Goal: Information Seeking & Learning: Find contact information

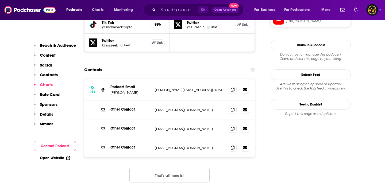
scroll to position [538, 0]
click at [231, 88] on icon at bounding box center [233, 90] width 4 height 4
click at [233, 106] on span at bounding box center [233, 110] width 8 height 8
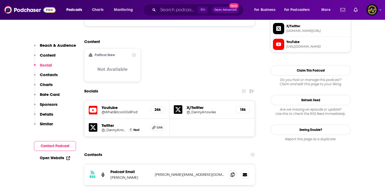
scroll to position [416, 0]
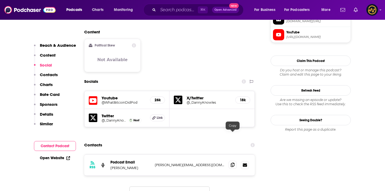
click at [234, 163] on icon at bounding box center [233, 165] width 4 height 4
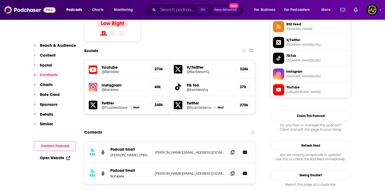
scroll to position [495, 0]
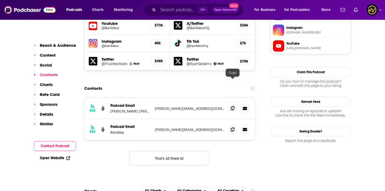
click at [233, 106] on icon at bounding box center [233, 108] width 4 height 4
click at [234, 126] on span at bounding box center [233, 130] width 8 height 8
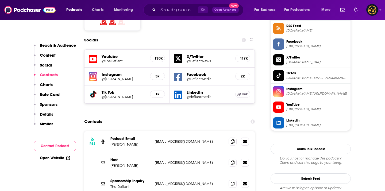
scroll to position [508, 0]
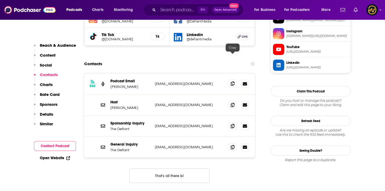
click at [232, 82] on icon at bounding box center [233, 84] width 4 height 4
click at [233, 101] on span at bounding box center [233, 105] width 8 height 8
click at [234, 145] on icon at bounding box center [233, 147] width 4 height 4
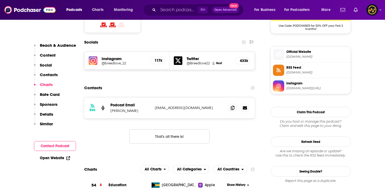
scroll to position [452, 0]
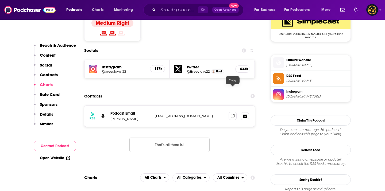
click at [234, 114] on icon at bounding box center [233, 116] width 4 height 4
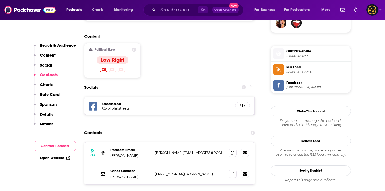
scroll to position [456, 0]
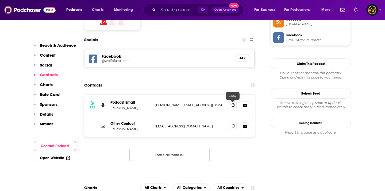
click at [232, 124] on icon at bounding box center [233, 126] width 4 height 4
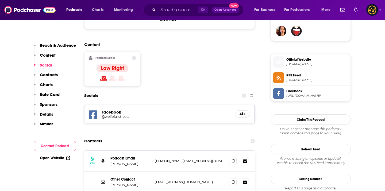
scroll to position [460, 0]
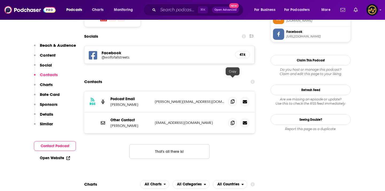
click at [234, 100] on icon at bounding box center [233, 102] width 4 height 4
click at [235, 100] on icon at bounding box center [233, 102] width 4 height 4
click at [232, 100] on icon at bounding box center [233, 102] width 4 height 4
click at [234, 121] on icon at bounding box center [233, 123] width 4 height 4
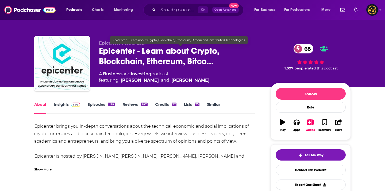
click at [100, 53] on span "Epicenter - Learn about Crypto, Blockchain, Ethereum, Bitco…" at bounding box center [180, 56] width 163 height 21
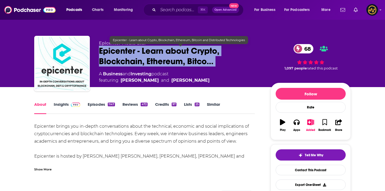
click at [101, 53] on span "Epicenter - Learn about Crypto, Blockchain, Ethereum, Bitco…" at bounding box center [180, 56] width 163 height 21
click at [110, 50] on span "Epicenter - Learn about Crypto, Blockchain, Ethereum, Bitco…" at bounding box center [180, 56] width 163 height 21
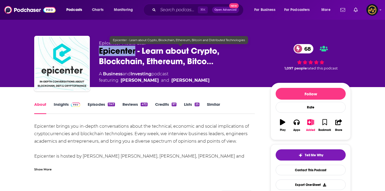
click at [110, 50] on span "Epicenter - Learn about Crypto, Blockchain, Ethereum, Bitco…" at bounding box center [180, 56] width 163 height 21
copy h1 "Epicenter"
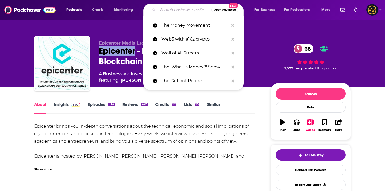
click at [168, 10] on input "Search podcasts, credits, & more..." at bounding box center [185, 10] width 54 height 9
click at [44, 171] on div "Show More" at bounding box center [42, 169] width 17 height 5
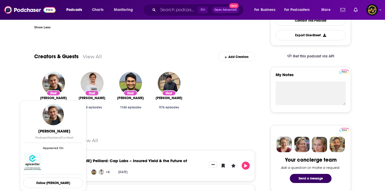
scroll to position [161, 0]
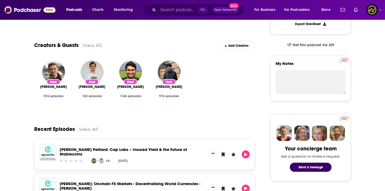
click at [167, 2] on div "Podcasts Charts Monitoring ⌘ K Open Advanced New For Business For Podcasters Mo…" at bounding box center [192, 10] width 385 height 20
click at [165, 10] on input "Search podcasts, credits, & more..." at bounding box center [178, 10] width 40 height 9
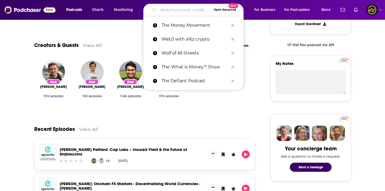
paste input "Epicenter"
type input "Epicenter"
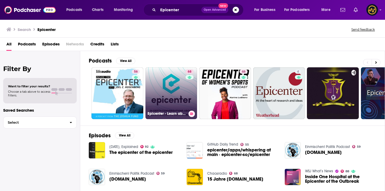
click at [187, 88] on div "68" at bounding box center [190, 90] width 9 height 41
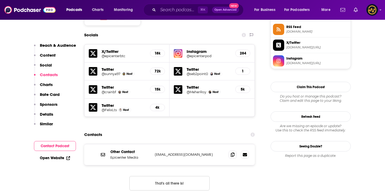
scroll to position [509, 0]
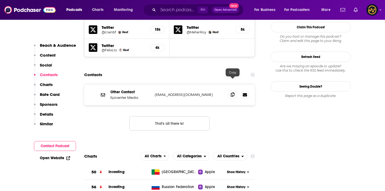
click at [232, 93] on icon at bounding box center [233, 95] width 4 height 4
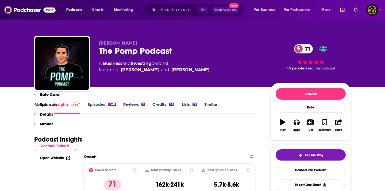
scroll to position [481, 0]
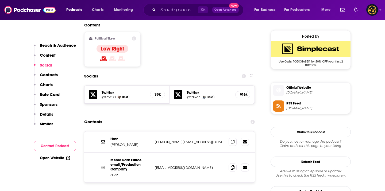
scroll to position [425, 0]
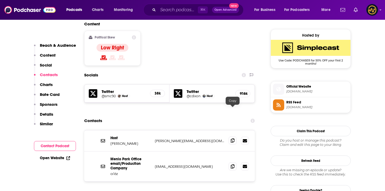
click at [231, 139] on icon at bounding box center [233, 141] width 4 height 4
click at [235, 162] on span at bounding box center [233, 166] width 8 height 8
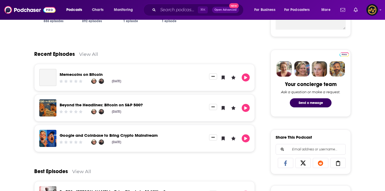
scroll to position [234, 0]
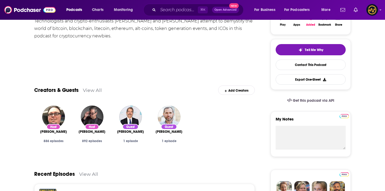
scroll to position [57, 0]
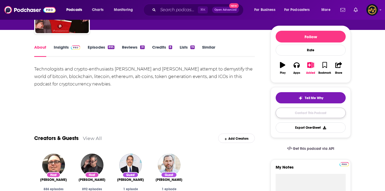
click at [288, 111] on link "Contact This Podcast" at bounding box center [311, 113] width 70 height 10
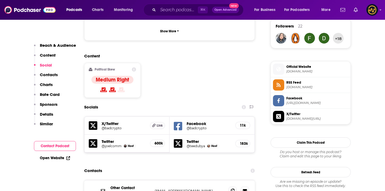
scroll to position [400, 0]
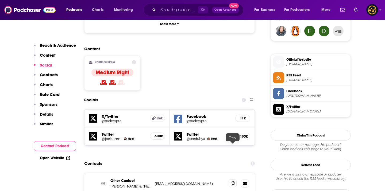
click at [232, 182] on icon at bounding box center [233, 184] width 4 height 4
click at [179, 9] on input "Search podcasts, credits, & more..." at bounding box center [178, 10] width 40 height 9
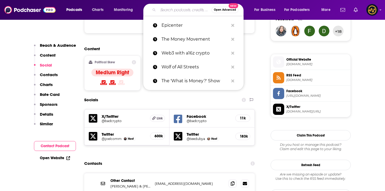
paste input "Markets Daily"
type input "Markets Daily"
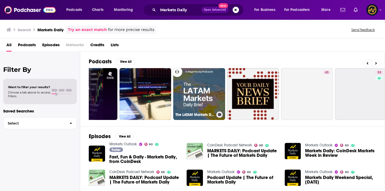
scroll to position [0, 195]
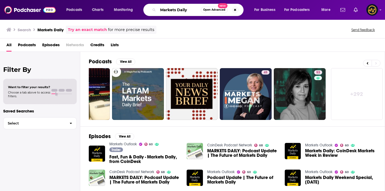
click at [173, 7] on input "Markets Daily" at bounding box center [179, 10] width 43 height 9
paste input "Coin Bureau Podcast"
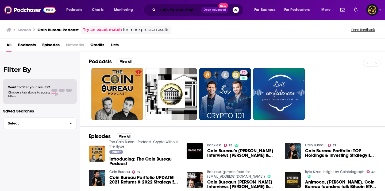
click at [171, 8] on input "Coin Bureau Podcast" at bounding box center [179, 10] width 43 height 9
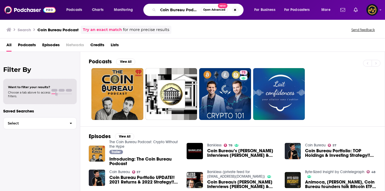
click at [171, 8] on input "Coin Bureau Podcast" at bounding box center [179, 10] width 43 height 9
paste input "Stephan Livera"
type input "Stephan Livera Podcast"
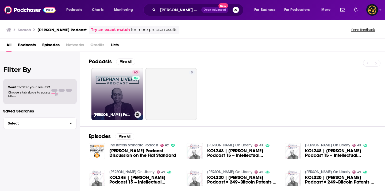
click at [123, 101] on link "63 Stephan Livera Podcast" at bounding box center [118, 94] width 52 height 52
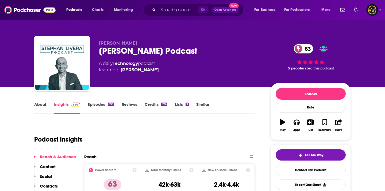
drag, startPoint x: 99, startPoint y: 42, endPoint x: 138, endPoint y: 42, distance: 39.1
click at [138, 42] on p "Stephan Livera" at bounding box center [180, 43] width 163 height 5
copy span "Stephan Livera"
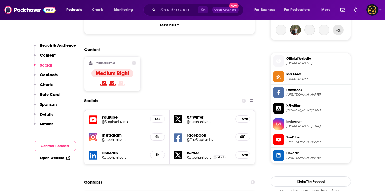
scroll to position [431, 0]
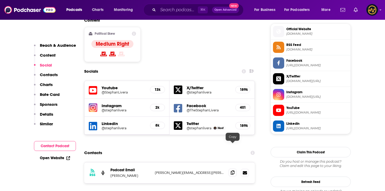
click at [233, 171] on icon at bounding box center [233, 173] width 4 height 4
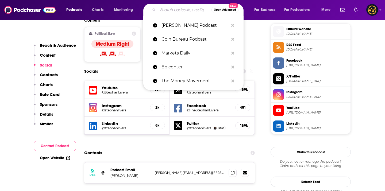
click at [167, 12] on input "Search podcasts, credits, & more..." at bounding box center [185, 10] width 54 height 9
paste input "We Study Billionaires"
type input "We Study Billionaires"
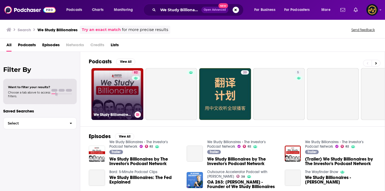
click at [122, 97] on link "82 We Study Billionaires - The Investor’s Podcast Network" at bounding box center [118, 94] width 52 height 52
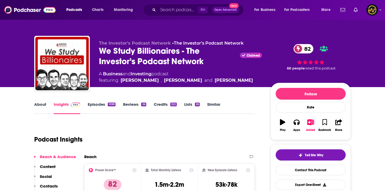
click at [121, 45] on span "The Investor's Podcast Network" at bounding box center [135, 43] width 72 height 5
click at [169, 42] on span "The Investor's Podcast Network" at bounding box center [135, 43] width 72 height 5
drag, startPoint x: 169, startPoint y: 43, endPoint x: 95, endPoint y: 43, distance: 73.9
click at [95, 43] on div "The Investor's Podcast Network • The Investor's Podcast Network We Study Billio…" at bounding box center [192, 65] width 317 height 58
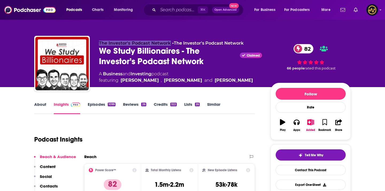
copy span "The Investor's Podcast Network"
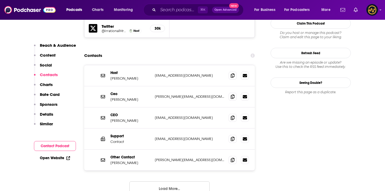
scroll to position [543, 0]
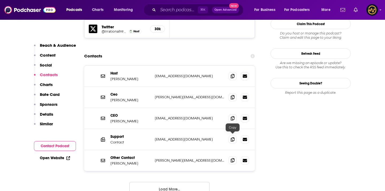
click at [231, 158] on icon at bounding box center [233, 160] width 4 height 4
click at [180, 182] on button "Load More..." at bounding box center [170, 189] width 80 height 14
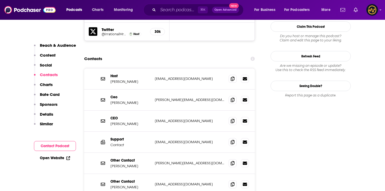
scroll to position [564, 0]
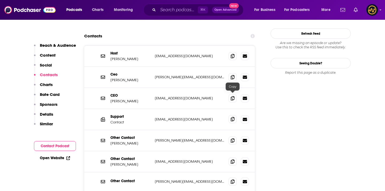
click at [231, 117] on icon at bounding box center [233, 119] width 4 height 4
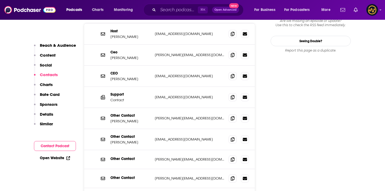
scroll to position [588, 0]
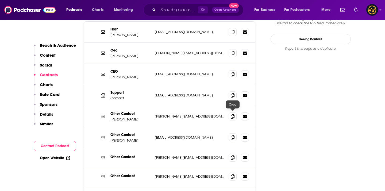
click at [233, 135] on icon at bounding box center [233, 137] width 4 height 4
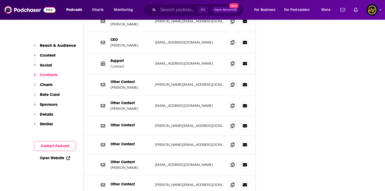
scroll to position [622, 0]
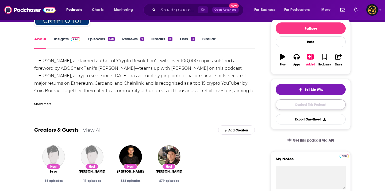
click at [310, 103] on link "Contact This Podcast" at bounding box center [311, 105] width 70 height 10
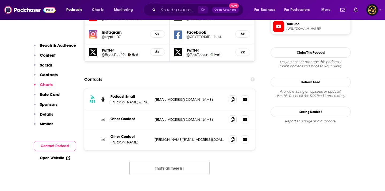
scroll to position [487, 0]
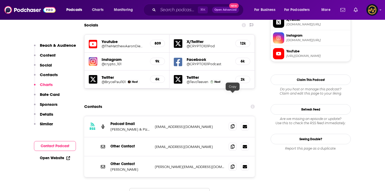
click at [233, 124] on icon at bounding box center [233, 126] width 4 height 4
click at [234, 124] on icon at bounding box center [233, 126] width 4 height 4
click at [177, 9] on input "Search podcasts, credits, & more..." at bounding box center [178, 10] width 40 height 9
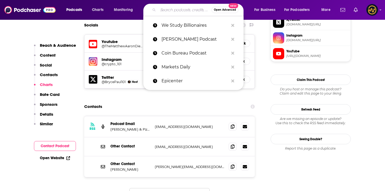
paste input "Crypto News Alerts"
type input "Crypto News Alerts"
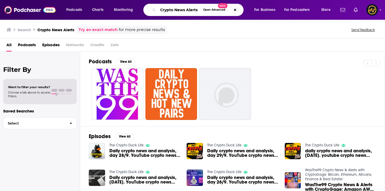
click at [178, 6] on input "Crypto News Alerts" at bounding box center [179, 10] width 43 height 9
paste input "Decentralize"
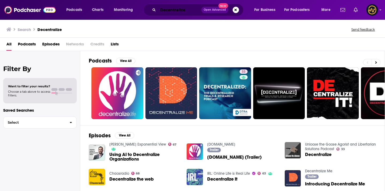
click at [169, 10] on input "Decentralize" at bounding box center [179, 10] width 43 height 9
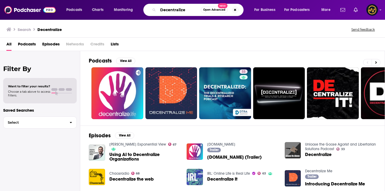
click at [169, 10] on input "Decentralize" at bounding box center [179, 10] width 43 height 9
paste input "Blockchain Bylines"
type input "Blockchain Bylines"
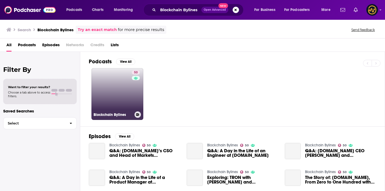
click at [111, 93] on link "50 Blockchain Bylines" at bounding box center [118, 94] width 52 height 52
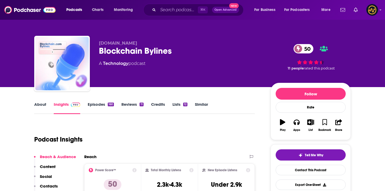
drag, startPoint x: 104, startPoint y: 43, endPoint x: 150, endPoint y: 43, distance: 46.0
click at [150, 43] on div "Blockchain.com Blockchain Bylines 50 A Technology podcast 50 11 people rated th…" at bounding box center [192, 65] width 317 height 58
copy span "Blockchain.com"
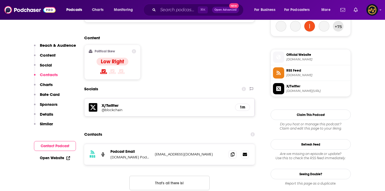
scroll to position [409, 0]
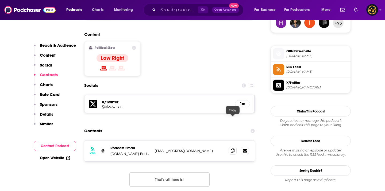
click at [235, 147] on span at bounding box center [233, 151] width 8 height 8
click at [175, 12] on input "Search podcasts, credits, & more..." at bounding box center [178, 10] width 40 height 9
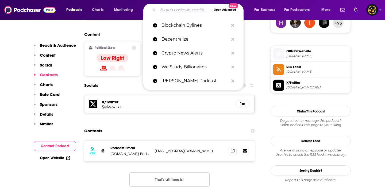
paste input "Boys Club"
type input "Boys Club"
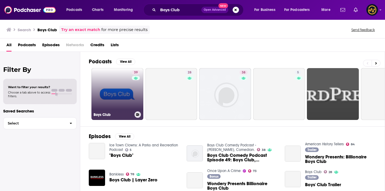
click at [116, 100] on link "39 Boys Club" at bounding box center [118, 94] width 52 height 52
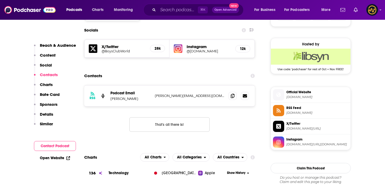
scroll to position [379, 0]
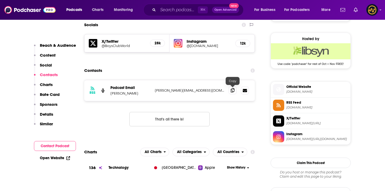
click at [231, 92] on icon at bounding box center [233, 90] width 4 height 4
click at [167, 10] on input "Search podcasts, credits, & more..." at bounding box center [178, 10] width 40 height 9
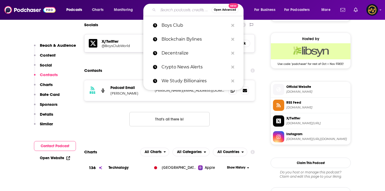
paste input "TFTC: A Bitcoin Podcast"
type input "TFTC: A Bitcoin Podcast"
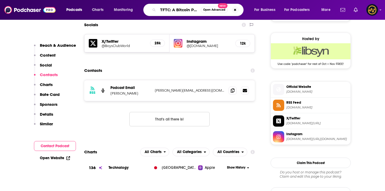
scroll to position [0, 9]
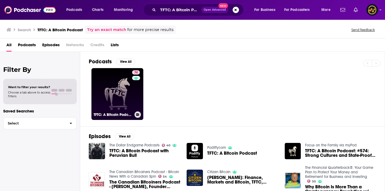
click at [100, 81] on link "74 TFTC: A Bitcoin Podcast" at bounding box center [118, 94] width 52 height 52
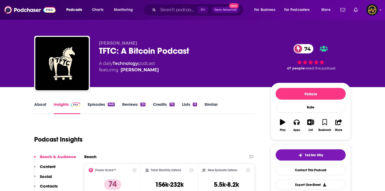
click at [99, 41] on span "Marty Bent" at bounding box center [118, 43] width 38 height 5
click at [100, 42] on span "Marty Bent" at bounding box center [118, 43] width 38 height 5
copy p "Marty Bent"
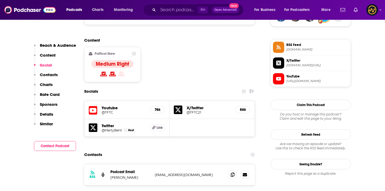
scroll to position [425, 0]
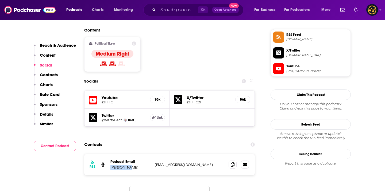
drag, startPoint x: 111, startPoint y: 137, endPoint x: 139, endPoint y: 135, distance: 28.2
click at [140, 165] on p "Marty Bent" at bounding box center [131, 167] width 40 height 5
copy p "Marty Bent"
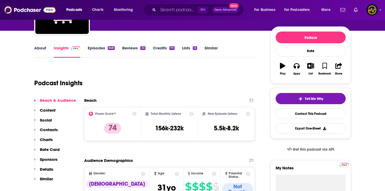
scroll to position [0, 0]
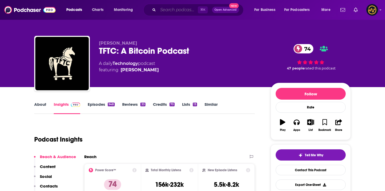
click at [169, 8] on input "Search podcasts, credits, & more..." at bounding box center [178, 10] width 40 height 9
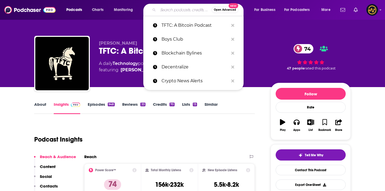
paste input "London Real"
type input "London Real"
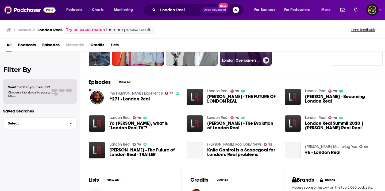
scroll to position [101, 0]
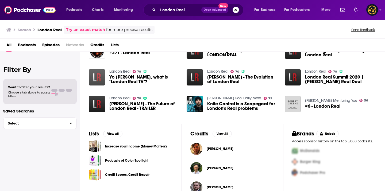
click at [94, 79] on img at bounding box center [97, 77] width 16 height 16
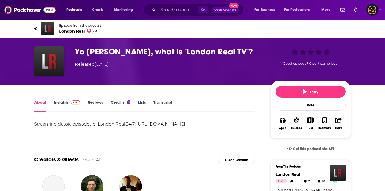
click at [79, 31] on span "London Real 70" at bounding box center [80, 31] width 42 height 5
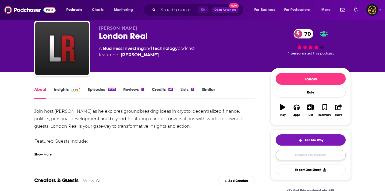
click at [295, 157] on link "Contact This Podcast" at bounding box center [311, 155] width 70 height 10
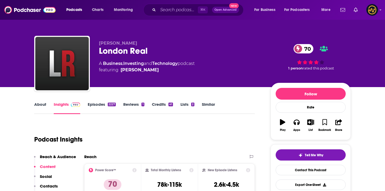
click at [110, 41] on span "Brian Rose" at bounding box center [118, 43] width 38 height 5
drag, startPoint x: 100, startPoint y: 41, endPoint x: 125, endPoint y: 41, distance: 24.6
click at [125, 41] on p "Brian Rose" at bounding box center [180, 43] width 163 height 5
copy span "Brian Rose"
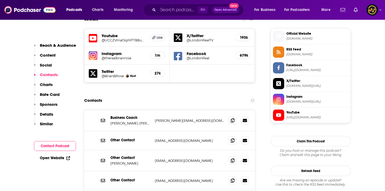
scroll to position [479, 0]
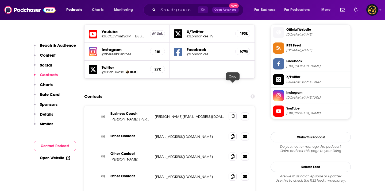
click at [229, 112] on span at bounding box center [233, 116] width 8 height 8
click at [232, 154] on icon at bounding box center [233, 156] width 4 height 4
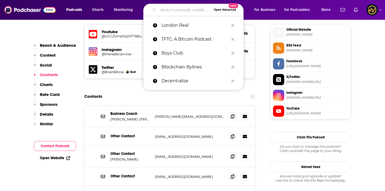
click at [167, 7] on input "Search podcasts, credits, & more..." at bounding box center [185, 10] width 54 height 9
paste input "Bitcoin Audible"
type input "Bitcoin Audible"
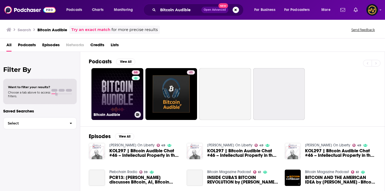
click at [113, 109] on link "66 Bitcoin Audible" at bounding box center [118, 94] width 52 height 52
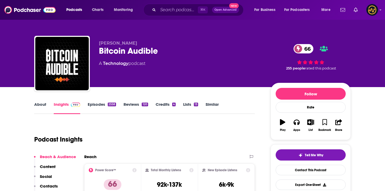
drag, startPoint x: 101, startPoint y: 42, endPoint x: 137, endPoint y: 41, distance: 35.9
click at [137, 41] on p "Guy Swann" at bounding box center [180, 43] width 163 height 5
drag, startPoint x: 99, startPoint y: 42, endPoint x: 143, endPoint y: 42, distance: 43.9
click at [145, 42] on p "Guy Swann" at bounding box center [180, 43] width 163 height 5
copy span "Guy Swann"
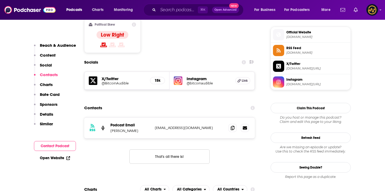
scroll to position [439, 0]
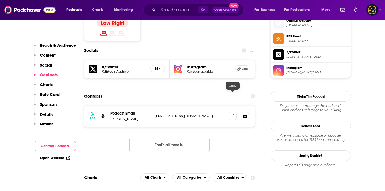
click at [232, 114] on icon at bounding box center [233, 116] width 4 height 4
click at [165, 11] on input "Search podcasts, credits, & more..." at bounding box center [178, 10] width 40 height 9
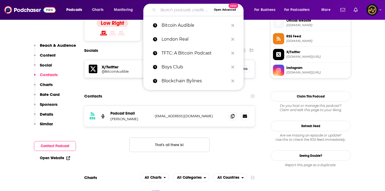
paste input "On The Chain - Blockchain and Cryptocurrency News + Opinion"
type input "On The Chain - Blockchain and Cryptocurrency News + Opinion"
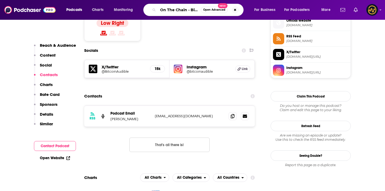
scroll to position [0, 86]
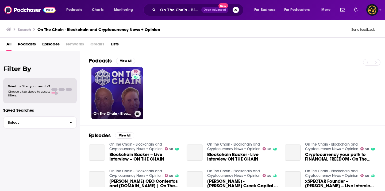
click at [124, 94] on link "50 On The Chain - Blockchain and Cryptocurrency News + Opinion" at bounding box center [118, 93] width 52 height 52
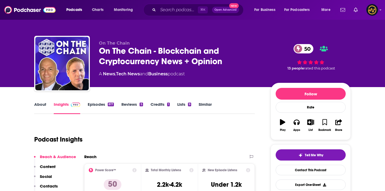
click at [104, 43] on span "On The Chain" at bounding box center [114, 43] width 31 height 5
copy p "On The Chain"
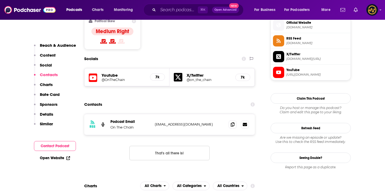
scroll to position [439, 0]
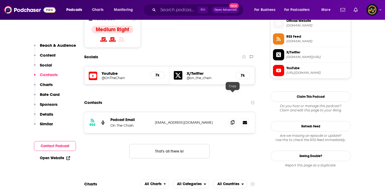
click at [231, 119] on span at bounding box center [233, 123] width 8 height 8
click at [175, 10] on input "Search podcasts, credits, & more..." at bounding box center [178, 10] width 40 height 9
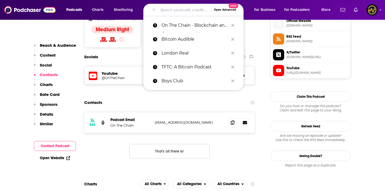
paste input "The Edge of Show"
type input "The Edge of Show"
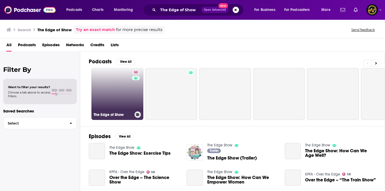
click at [120, 102] on link "50 The Edge of Show" at bounding box center [118, 94] width 52 height 52
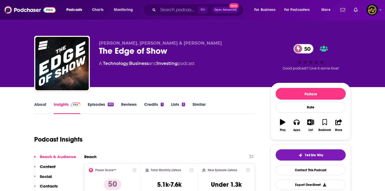
click at [106, 44] on span "Eathan Janney, Jeff Kelley & Josh Kriger" at bounding box center [160, 43] width 123 height 5
copy p "Eathan Janney, Jeff Kelley & Josh Kriger"
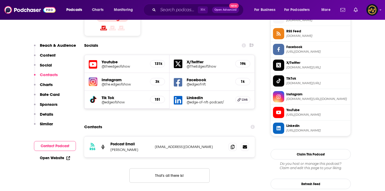
scroll to position [451, 0]
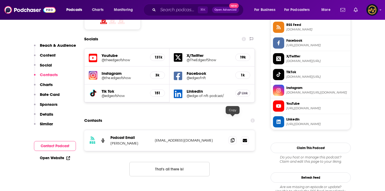
click at [232, 138] on icon at bounding box center [233, 140] width 4 height 4
click at [167, 7] on input "Search podcasts, credits, & more..." at bounding box center [178, 10] width 40 height 9
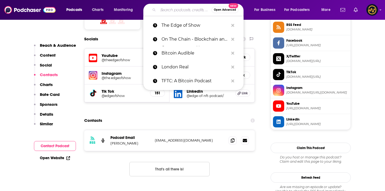
paste input "CryptoNews Podcast"
type input "CryptoNews Podcast"
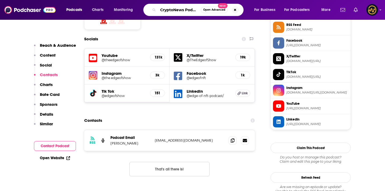
scroll to position [0, 3]
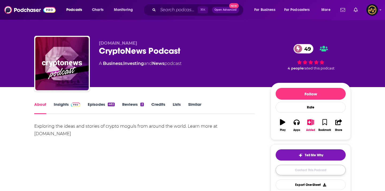
click at [290, 171] on link "Contact This Podcast" at bounding box center [311, 170] width 70 height 10
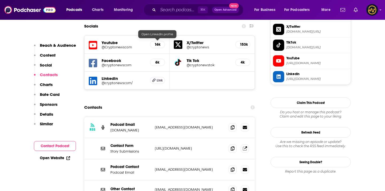
scroll to position [509, 0]
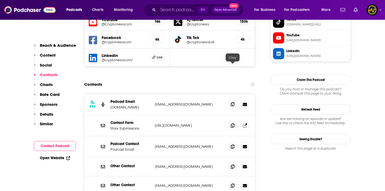
click at [233, 100] on span at bounding box center [233, 104] width 8 height 8
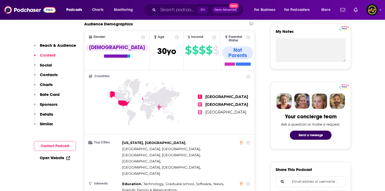
scroll to position [189, 0]
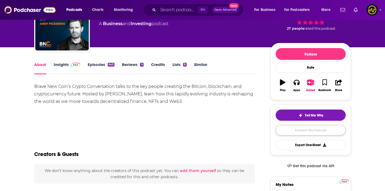
click at [291, 127] on link "Contact This Podcast" at bounding box center [311, 130] width 70 height 10
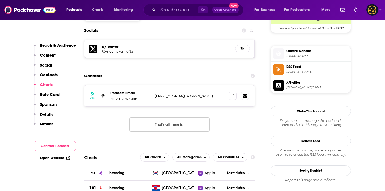
scroll to position [454, 0]
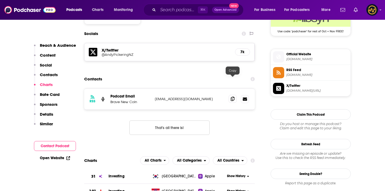
click at [232, 97] on icon at bounding box center [233, 99] width 4 height 4
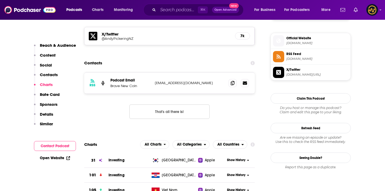
scroll to position [471, 0]
click at [232, 81] on icon at bounding box center [233, 83] width 4 height 4
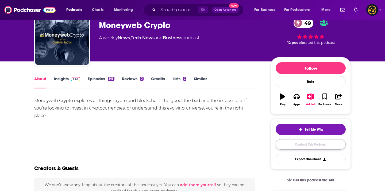
click at [279, 145] on link "Contact This Podcast" at bounding box center [311, 144] width 70 height 10
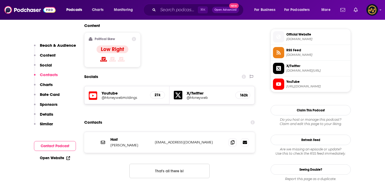
scroll to position [425, 0]
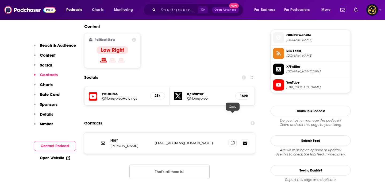
click at [235, 139] on span at bounding box center [233, 143] width 8 height 8
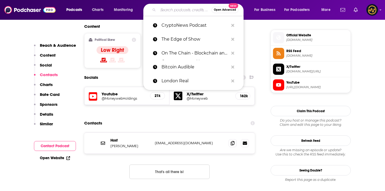
click at [173, 6] on input "Search podcasts, credits, & more..." at bounding box center [185, 10] width 54 height 9
paste input "Ethereum Daily News"
type input "Ethereum Daily News"
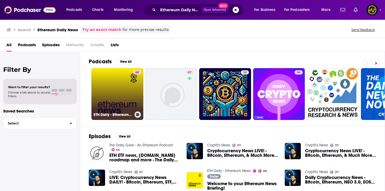
click at [130, 91] on link "68 ETH Daily - Ethereum News" at bounding box center [118, 94] width 52 height 52
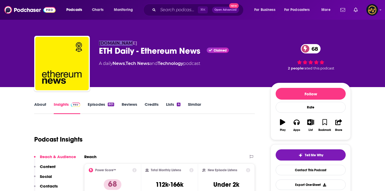
drag, startPoint x: 99, startPoint y: 44, endPoint x: 134, endPoint y: 42, distance: 35.6
click at [136, 43] on p "ethdaily.io" at bounding box center [180, 43] width 163 height 5
copy span "ethdaily.io"
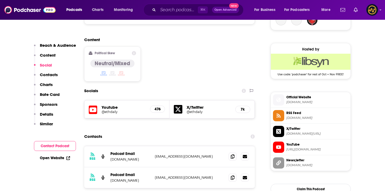
scroll to position [412, 0]
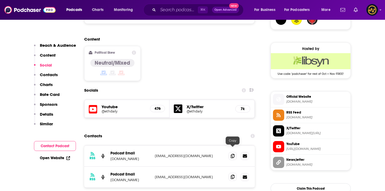
click at [234, 175] on icon at bounding box center [233, 177] width 4 height 4
click at [175, 14] on div "⌘ K Open Advanced New" at bounding box center [193, 10] width 100 height 12
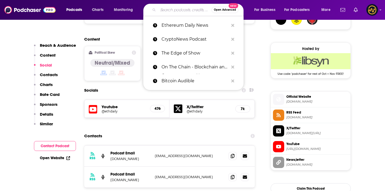
click at [176, 10] on input "Search podcasts, credits, & more..." at bounding box center [185, 10] width 54 height 9
paste input "The Bitcoin Collective"
type input "The Bitcoin Collective"
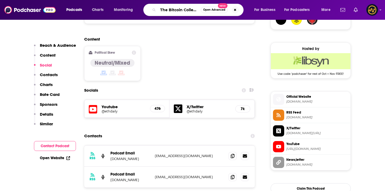
scroll to position [0, 5]
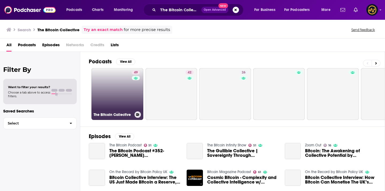
click at [118, 104] on link "49 The Bitcoin Collective" at bounding box center [118, 94] width 52 height 52
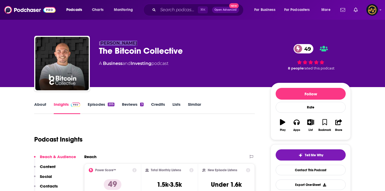
drag, startPoint x: 100, startPoint y: 42, endPoint x: 147, endPoint y: 42, distance: 46.6
click at [147, 42] on p "Jordan Walker" at bounding box center [180, 43] width 163 height 5
drag, startPoint x: 98, startPoint y: 43, endPoint x: 139, endPoint y: 43, distance: 41.0
click at [139, 43] on div "Jordan Walker The Bitcoin Collective 49 A Business and Investing podcast 49 8 p…" at bounding box center [192, 65] width 317 height 58
copy span "Jordan Walker"
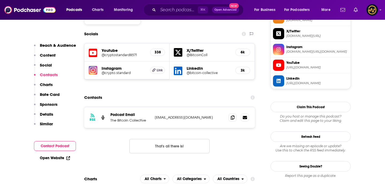
scroll to position [463, 0]
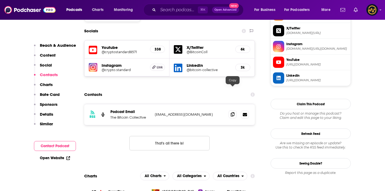
click at [232, 111] on span at bounding box center [233, 115] width 8 height 8
click at [153, 14] on div "⌘ K Open Advanced New" at bounding box center [193, 10] width 100 height 12
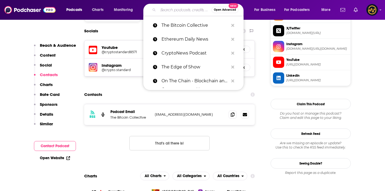
click at [161, 13] on input "Search podcasts, credits, & more..." at bounding box center [185, 10] width 54 height 9
paste input "Swan Signal Live - A Bitcoin Show"
type input "Swan Signal Live - A Bitcoin Show"
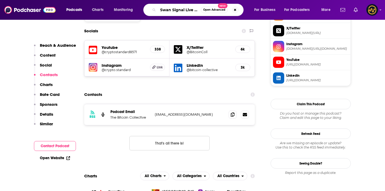
scroll to position [0, 28]
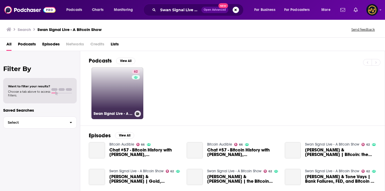
click at [123, 102] on link "62 Swan Signal Live - A Bitcoin Show" at bounding box center [118, 93] width 52 height 52
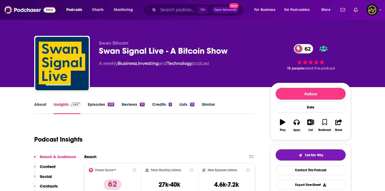
click at [126, 41] on span "Swan Bitcoin" at bounding box center [113, 43] width 29 height 5
copy p "Swan Bitcoin"
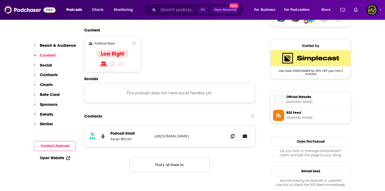
scroll to position [449, 0]
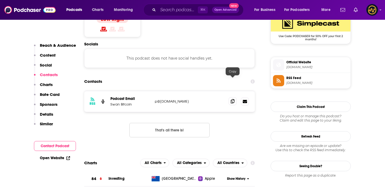
click at [231, 99] on icon at bounding box center [233, 101] width 4 height 4
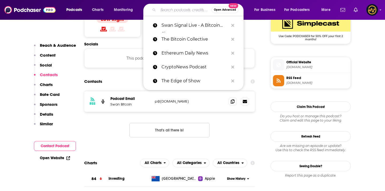
click at [182, 9] on input "Search podcasts, credits, & more..." at bounding box center [185, 10] width 54 height 9
paste input "Digital Gold"
type input "Digital Gold"
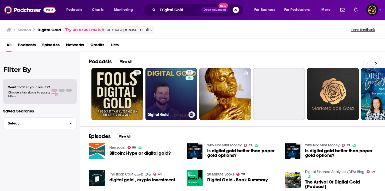
click at [156, 96] on link "28 Digital Gold" at bounding box center [172, 94] width 52 height 52
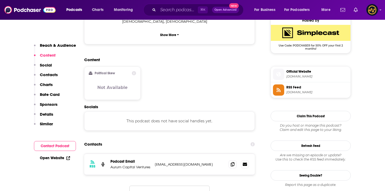
scroll to position [410, 0]
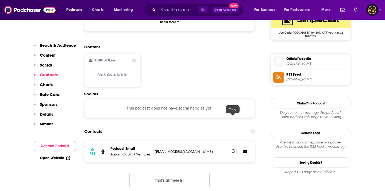
click at [233, 149] on icon at bounding box center [233, 151] width 4 height 4
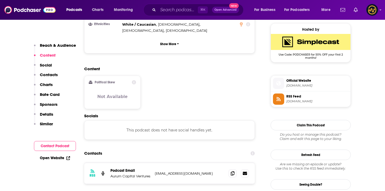
scroll to position [408, 0]
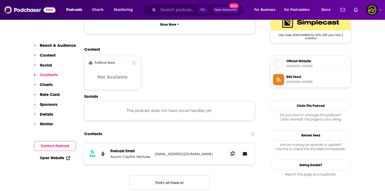
click at [233, 152] on icon at bounding box center [233, 154] width 4 height 4
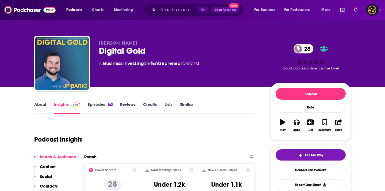
drag, startPoint x: 99, startPoint y: 42, endPoint x: 142, endPoint y: 43, distance: 43.4
click at [142, 43] on div "JohnPaul Baric Digital Gold 28 A Business , Investing and Entrepreneur podcast …" at bounding box center [192, 65] width 317 height 58
copy span "JohnPaul Baric"
click at [169, 9] on input "Search podcasts, credits, & more..." at bounding box center [178, 10] width 40 height 9
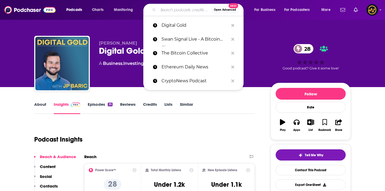
paste input "Locked In Podcast"
type input "Locked In Podcast"
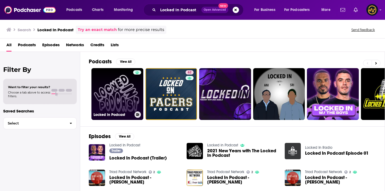
click at [131, 96] on link "Locked in Podcast" at bounding box center [118, 94] width 52 height 52
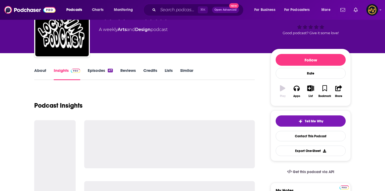
scroll to position [49, 0]
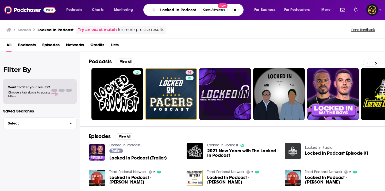
click at [169, 10] on input "Locked In Podcast" at bounding box center [179, 10] width 43 height 9
paste input "Relai Bitcoi"
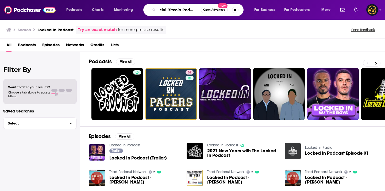
type input "Relai Bitcoin Podcast"
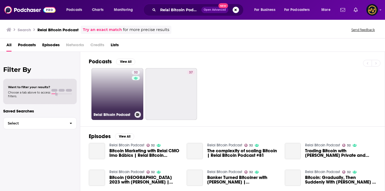
click at [101, 105] on link "32 Relai Bitcoin Podcast" at bounding box center [118, 94] width 52 height 52
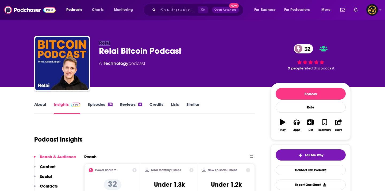
drag, startPoint x: 98, startPoint y: 41, endPoint x: 118, endPoint y: 40, distance: 20.4
click at [118, 41] on div "Relai Relai Bitcoin Podcast 32 A Technology podcast 32 9 people rated this podc…" at bounding box center [192, 65] width 317 height 58
copy span "Relai"
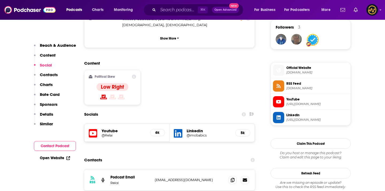
scroll to position [436, 0]
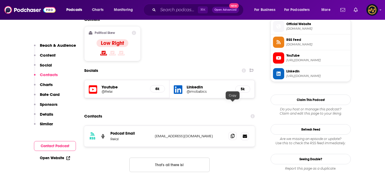
click at [233, 134] on icon at bounding box center [233, 136] width 4 height 4
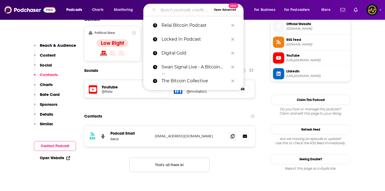
click at [163, 10] on input "Search podcasts, credits, & more..." at bounding box center [185, 10] width 54 height 9
paste input "Bitcoin Magazine Podcast"
type input "Bitcoin Magazine Podcast"
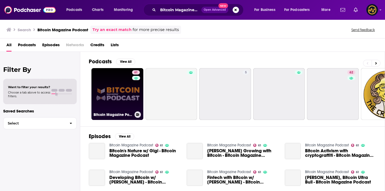
click at [110, 108] on link "61 Bitcoin Magazine Podcast" at bounding box center [118, 94] width 52 height 52
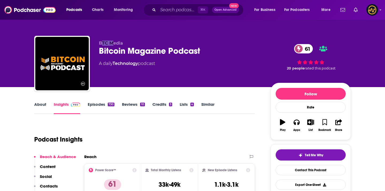
drag, startPoint x: 101, startPoint y: 43, endPoint x: 116, endPoint y: 43, distance: 15.0
click at [115, 43] on span "BTC Media" at bounding box center [111, 43] width 24 height 5
drag, startPoint x: 98, startPoint y: 44, endPoint x: 134, endPoint y: 44, distance: 36.1
click at [135, 44] on div "BTC Media Bitcoin Magazine Podcast 61 A daily Technology podcast 61 20 people r…" at bounding box center [192, 65] width 317 height 58
copy span "BTC Media"
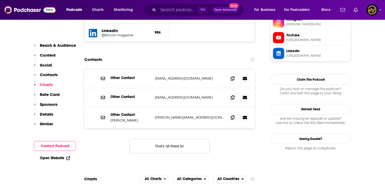
scroll to position [500, 0]
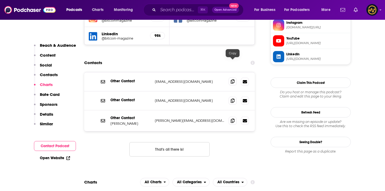
click at [232, 80] on icon at bounding box center [233, 82] width 4 height 4
click at [233, 80] on icon at bounding box center [233, 82] width 4 height 4
click at [229, 97] on span at bounding box center [233, 101] width 8 height 8
click at [231, 119] on icon at bounding box center [233, 121] width 4 height 4
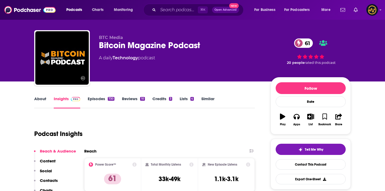
scroll to position [4, 0]
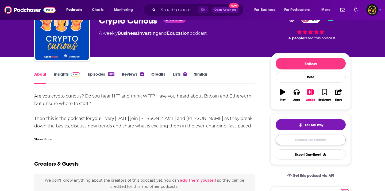
click at [296, 144] on link "Contact This Podcast" at bounding box center [311, 140] width 70 height 10
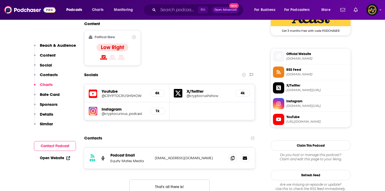
scroll to position [450, 0]
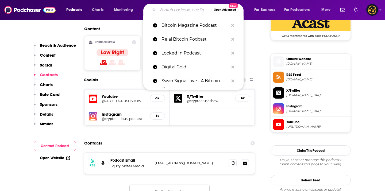
click at [175, 13] on input "Search podcasts, credits, & more..." at bounding box center [185, 10] width 54 height 9
paste input "Cryptocurrency With [PERSON_NAME]"
type input "Cryptocurrency With [PERSON_NAME]"
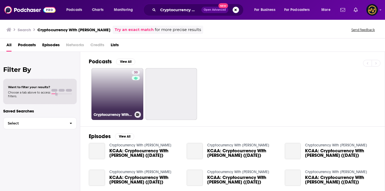
click at [100, 104] on link "30 Cryptocurrency With [PERSON_NAME]" at bounding box center [118, 94] width 52 height 52
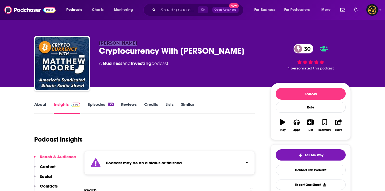
drag, startPoint x: 99, startPoint y: 42, endPoint x: 153, endPoint y: 42, distance: 54.3
click at [154, 43] on div "Matthew Moore Cryptocurrency With Matthew J. Moore 30 A Business and Investing …" at bounding box center [192, 65] width 317 height 58
copy span "Matthew Moore"
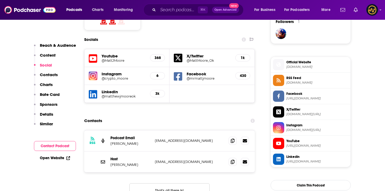
scroll to position [404, 0]
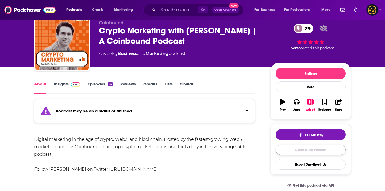
click at [290, 148] on link "Contact This Podcast" at bounding box center [311, 150] width 70 height 10
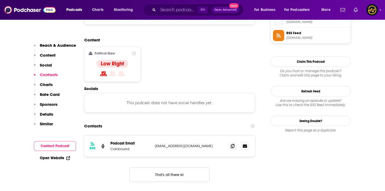
scroll to position [442, 0]
click at [232, 145] on icon at bounding box center [233, 147] width 4 height 4
click at [165, 6] on input "Search podcasts, credits, & more..." at bounding box center [178, 10] width 40 height 9
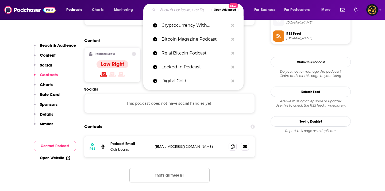
paste input "Collective Shift"
type input "Collective Shift"
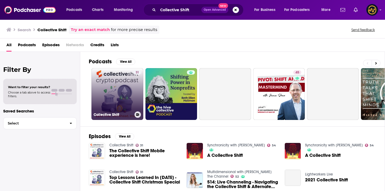
click at [115, 85] on link "31 Collective Shift" at bounding box center [118, 94] width 52 height 52
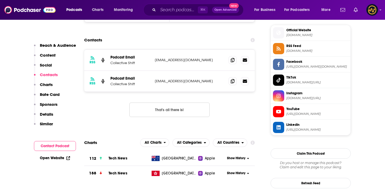
scroll to position [478, 0]
click at [233, 58] on icon at bounding box center [233, 60] width 4 height 4
click at [180, 9] on input "Search podcasts, credits, & more..." at bounding box center [178, 10] width 40 height 9
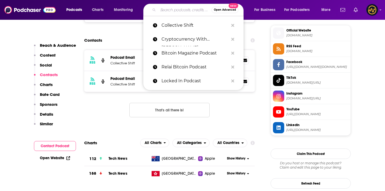
paste input "THE DAILY QUEST"
type input "THE DAILY QUEST"
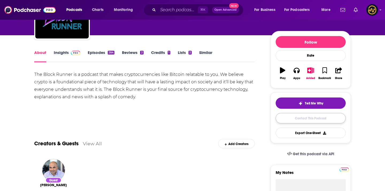
click at [295, 117] on link "Contact This Podcast" at bounding box center [311, 118] width 70 height 10
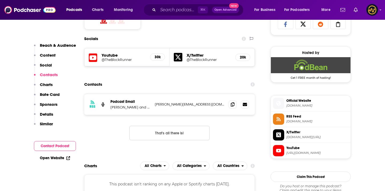
scroll to position [334, 0]
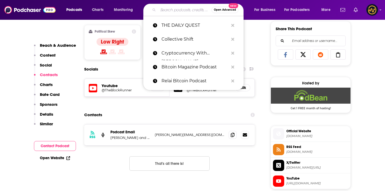
click at [164, 11] on input "Search podcasts, credits, & more..." at bounding box center [185, 10] width 54 height 9
paste input "Tech Path Crypto News"
type input "Tech Path Crypto News"
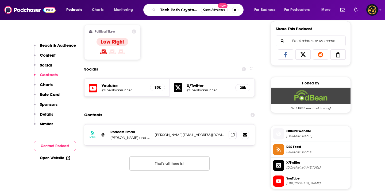
scroll to position [0, 8]
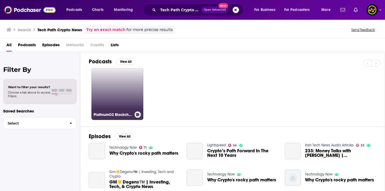
click at [117, 91] on link "PlatinumO2 Blockchain Technologies" at bounding box center [118, 94] width 52 height 52
